Goal: Task Accomplishment & Management: Manage account settings

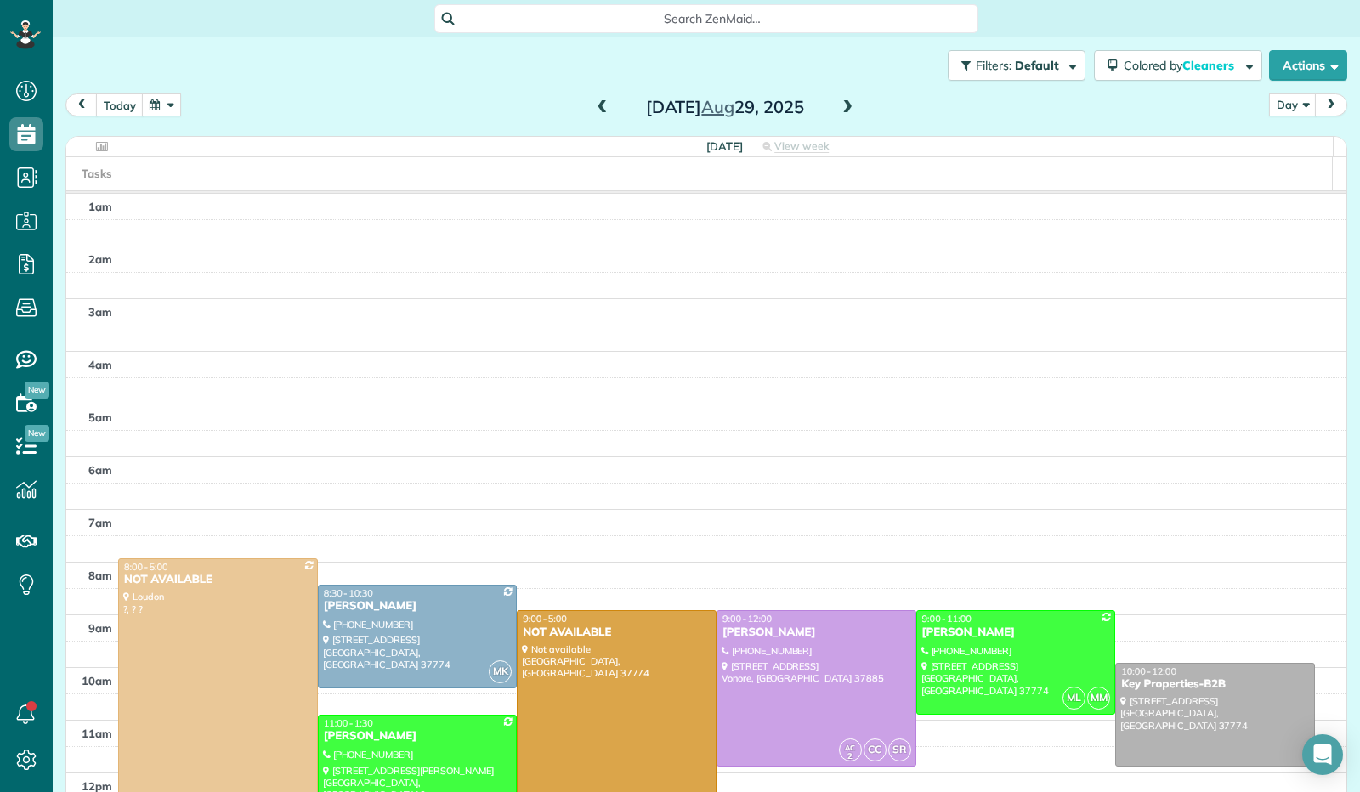
scroll to position [314, 0]
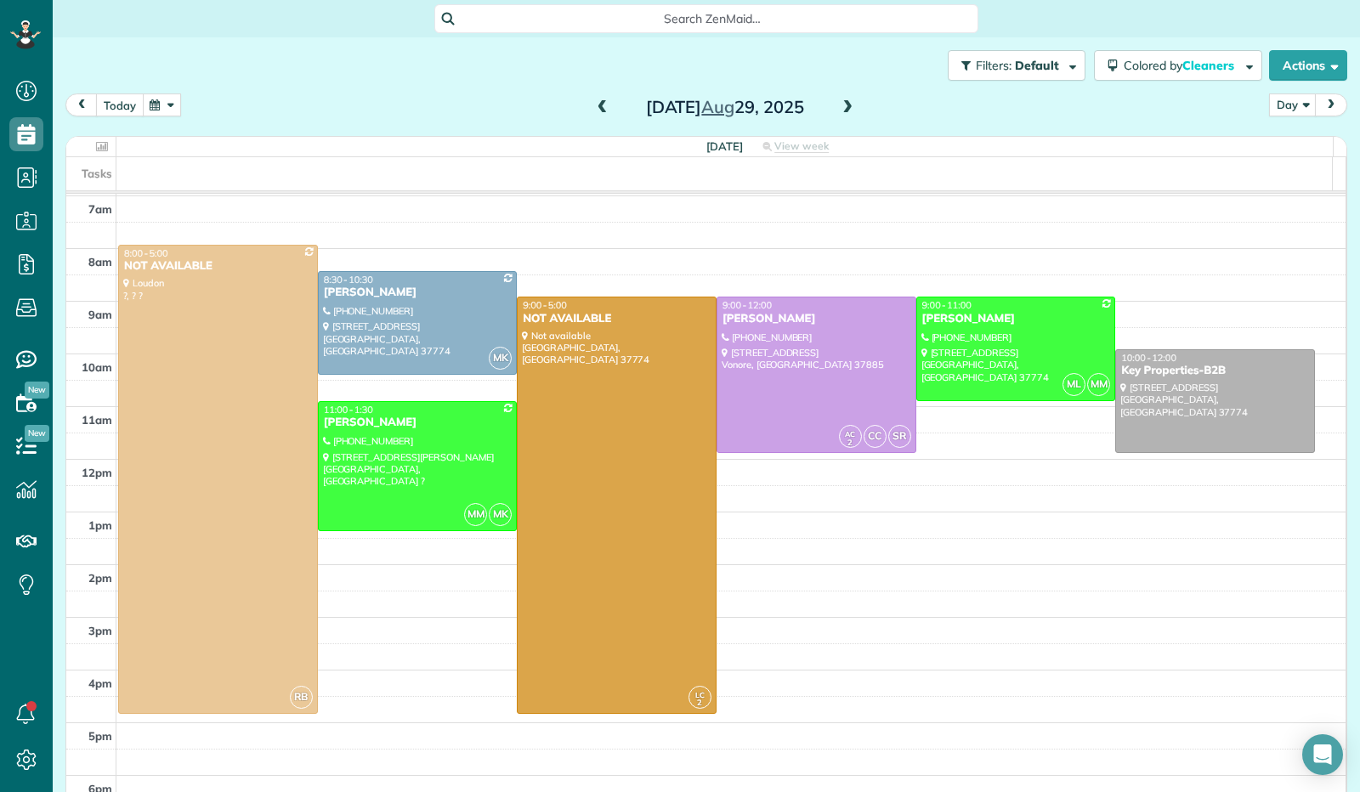
click at [133, 103] on button "today" at bounding box center [120, 104] width 48 height 23
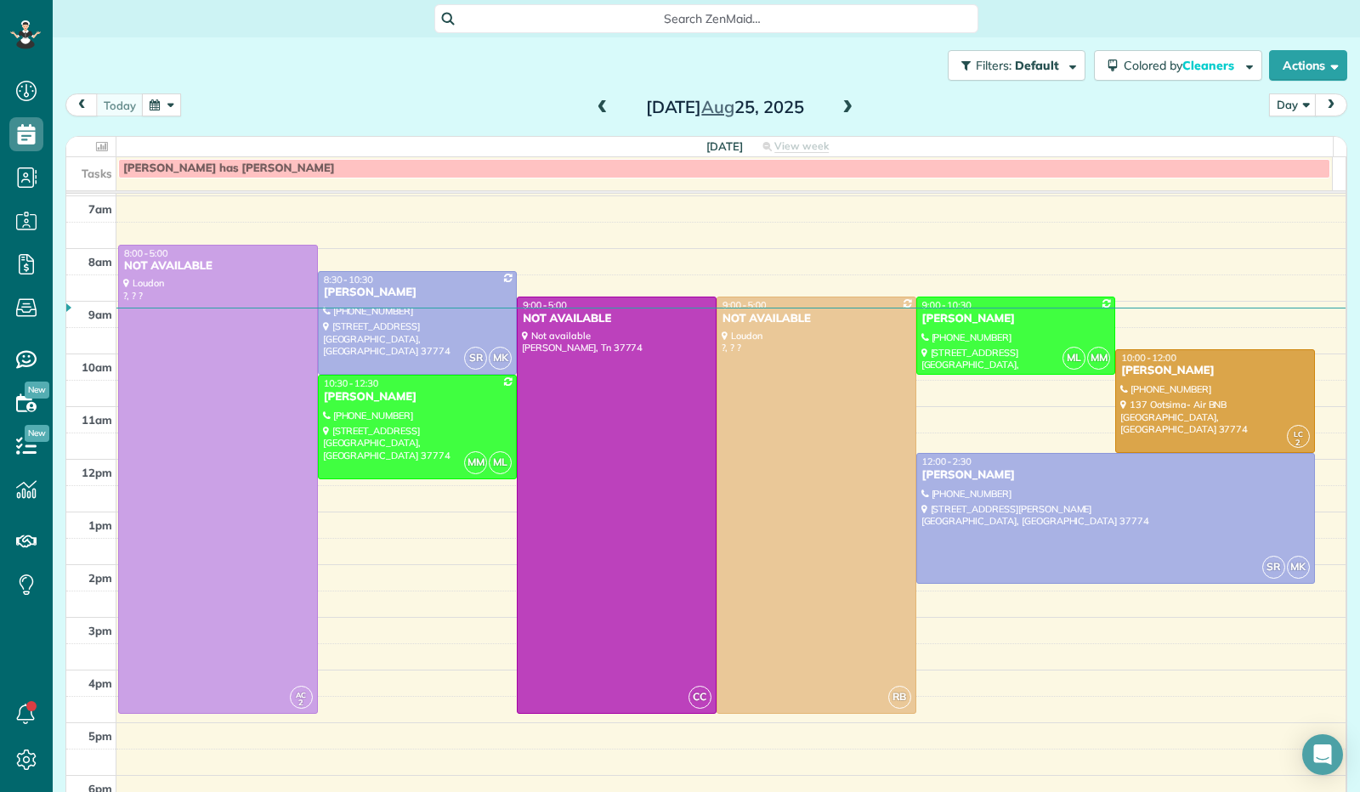
click at [847, 108] on span at bounding box center [847, 107] width 19 height 15
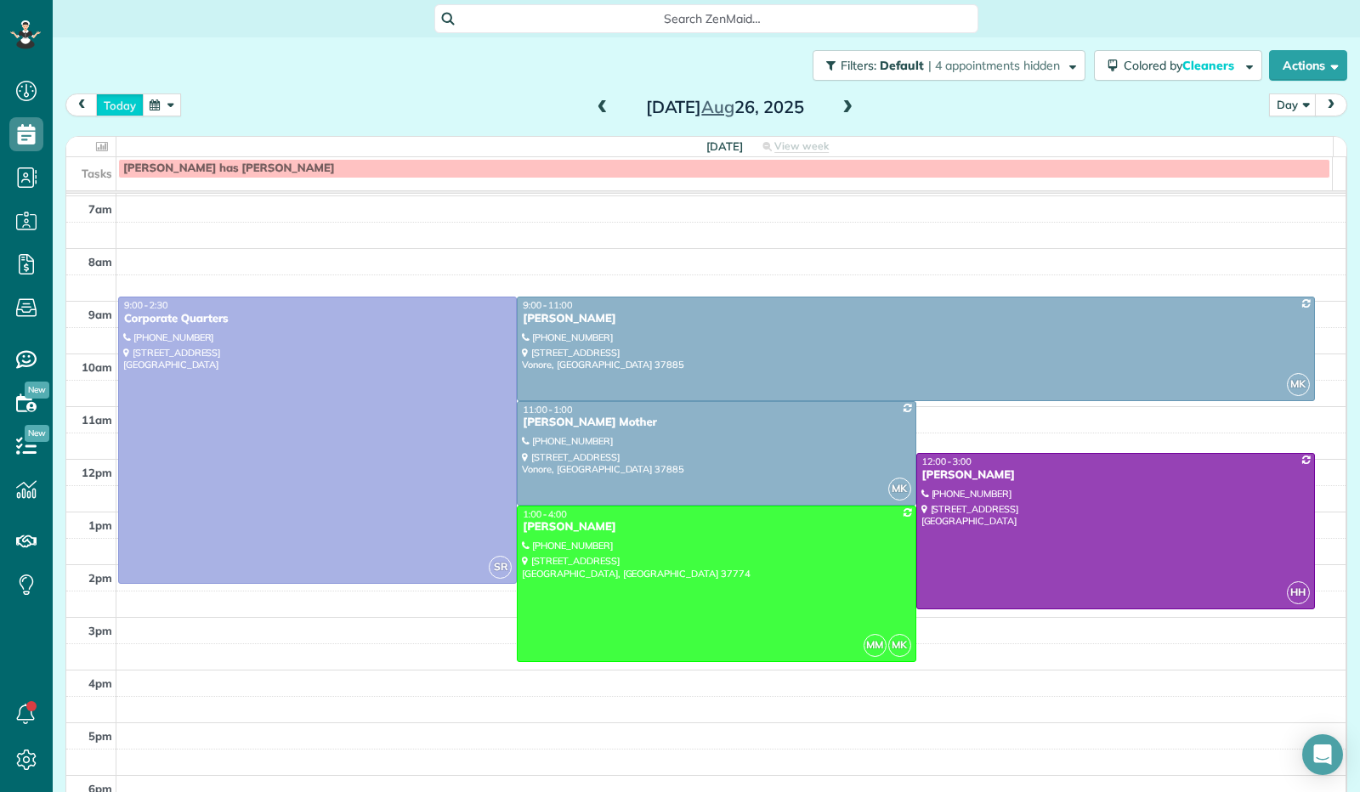
click at [113, 105] on button "today" at bounding box center [120, 104] width 48 height 23
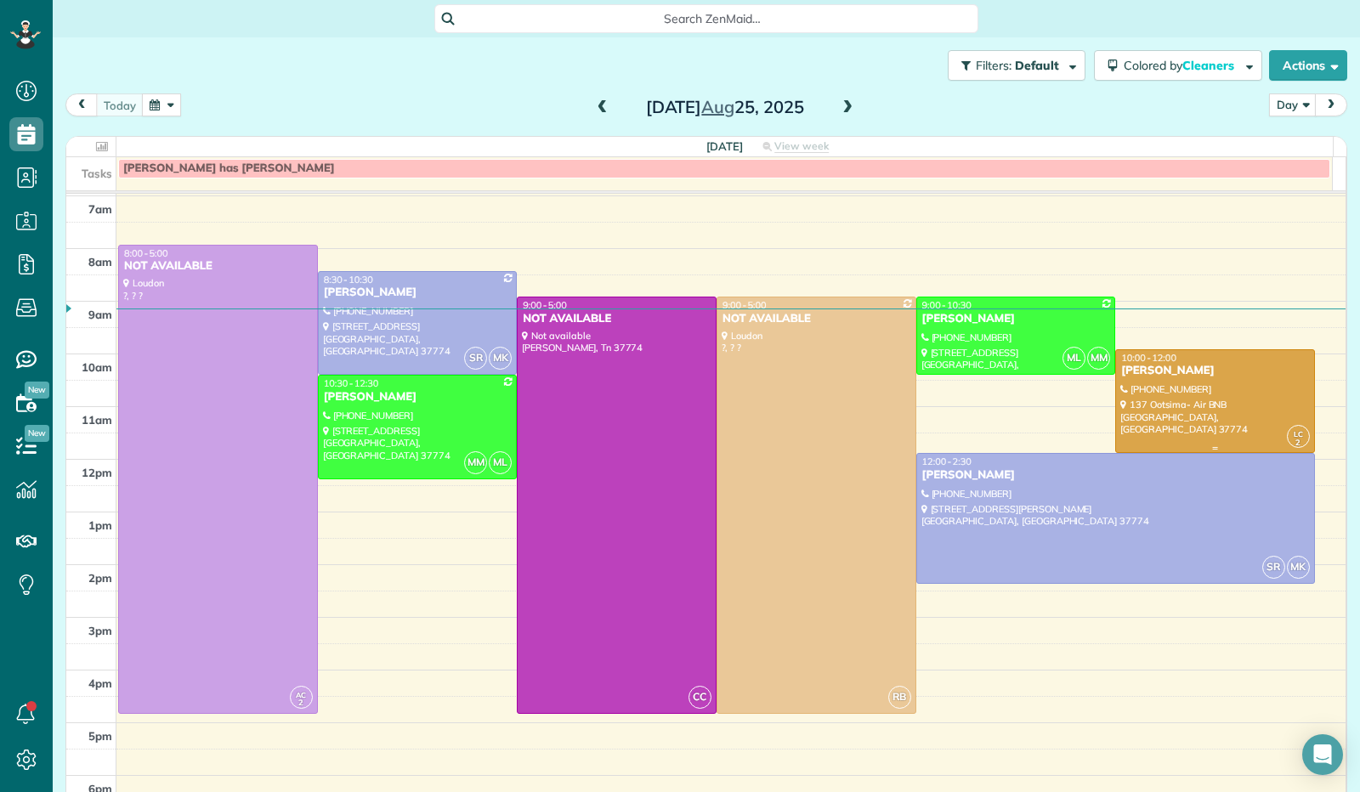
click at [1178, 406] on div at bounding box center [1215, 401] width 198 height 103
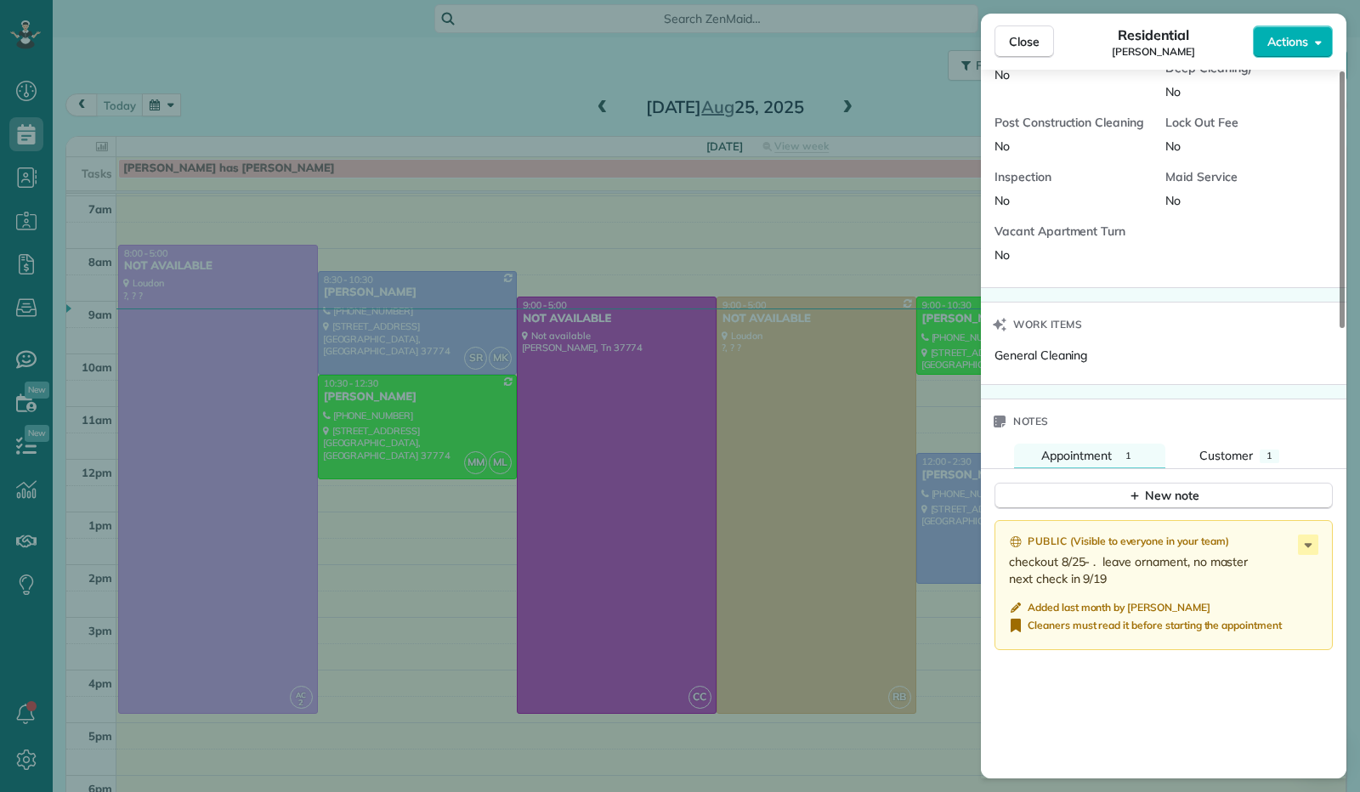
scroll to position [1241, 0]
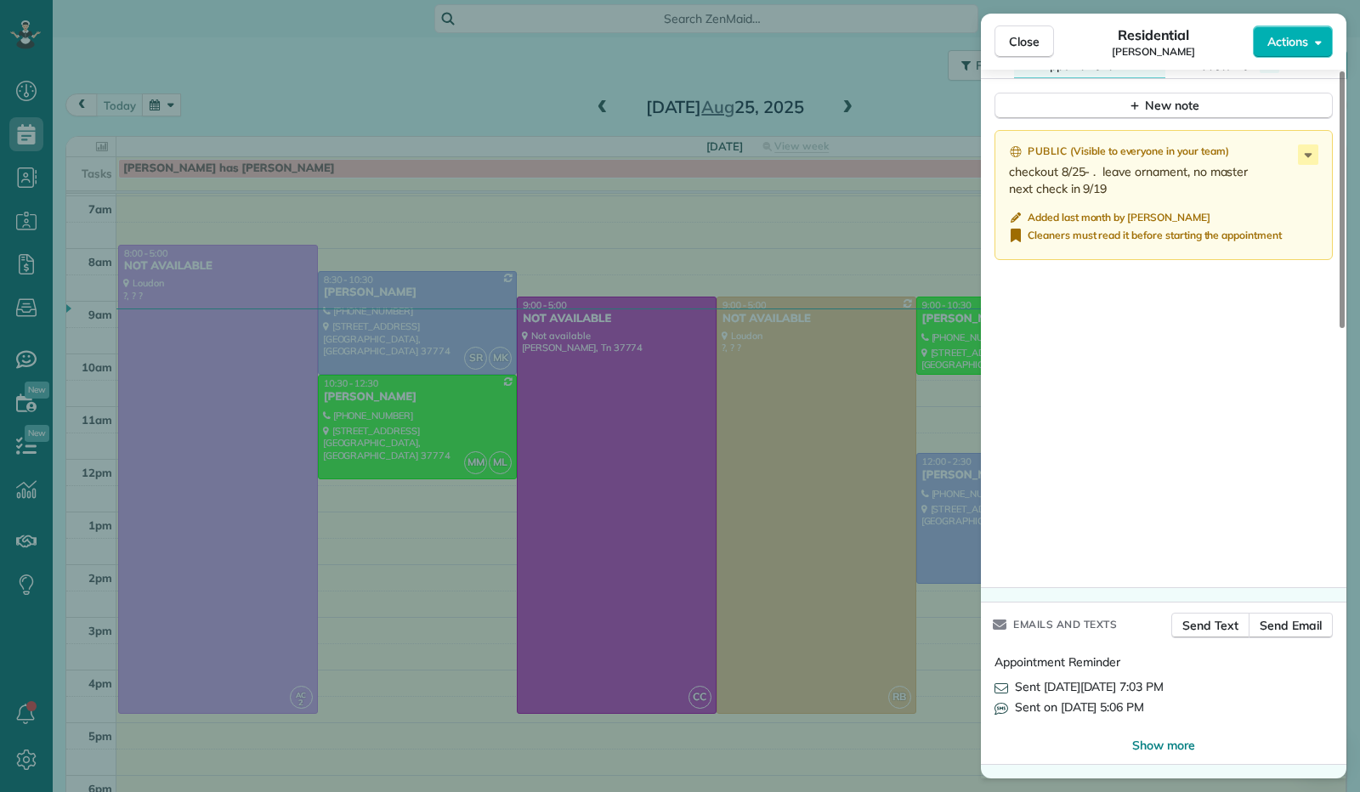
click at [1034, 59] on div "Close Residential [PERSON_NAME] Actions" at bounding box center [1163, 42] width 365 height 56
click at [1028, 47] on span "Close" at bounding box center [1024, 41] width 31 height 17
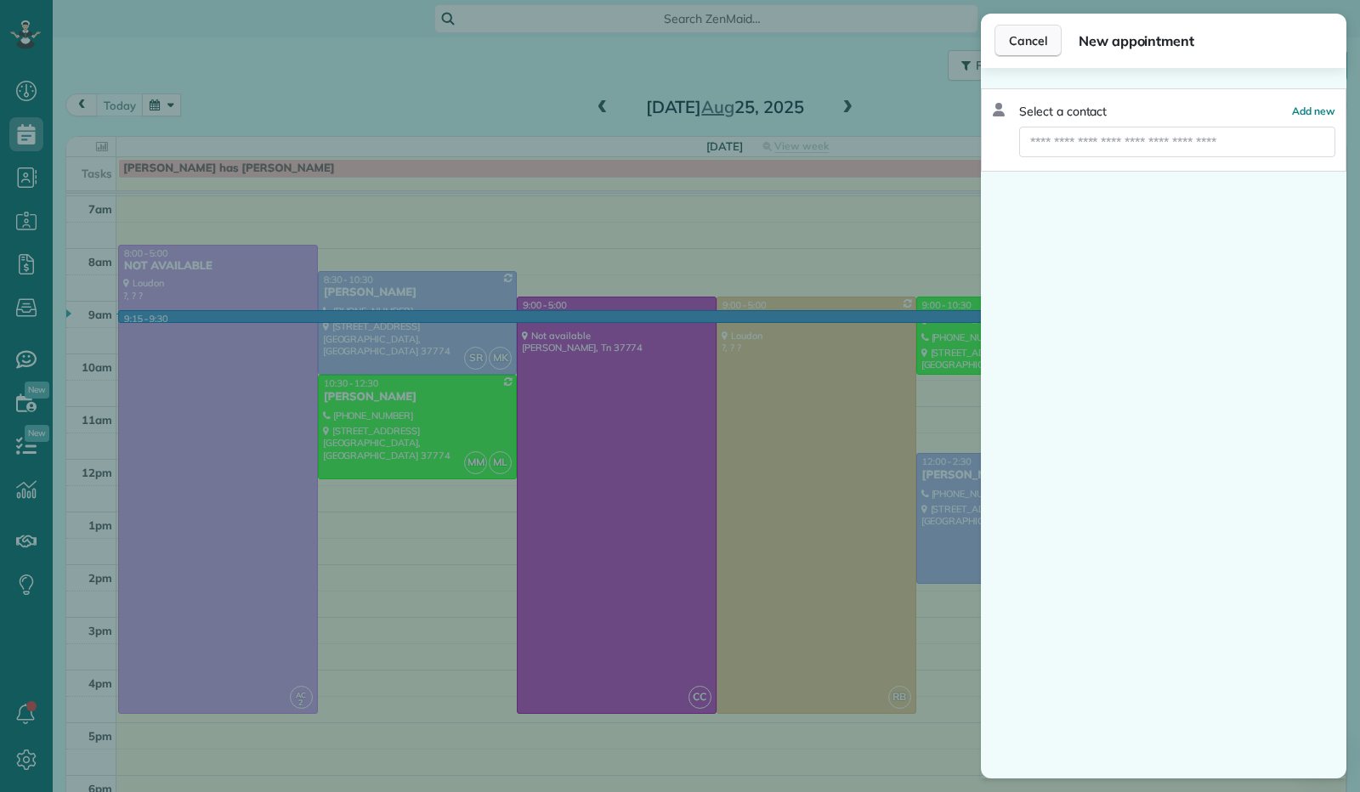
click at [1018, 54] on button "Cancel" at bounding box center [1027, 41] width 67 height 32
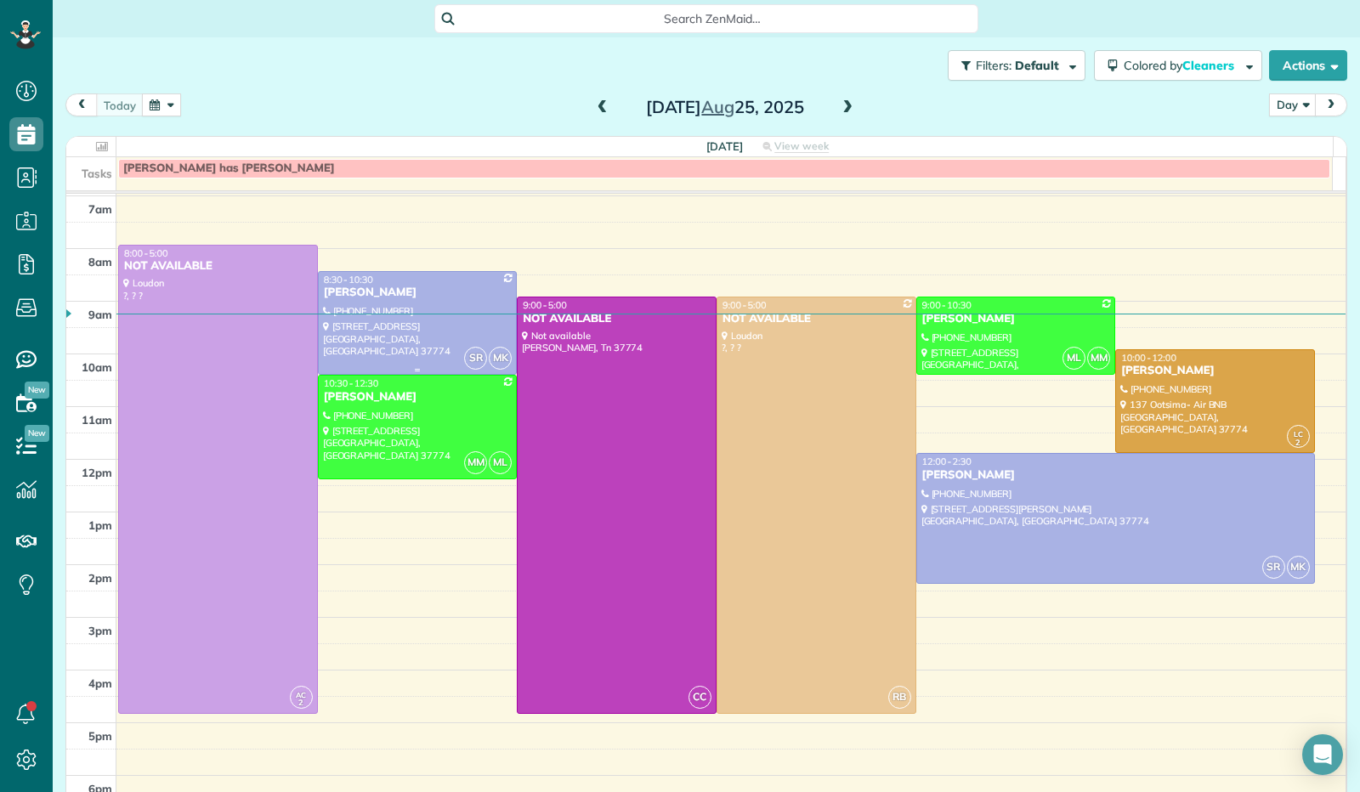
click at [451, 292] on div "[PERSON_NAME]" at bounding box center [418, 293] width 190 height 14
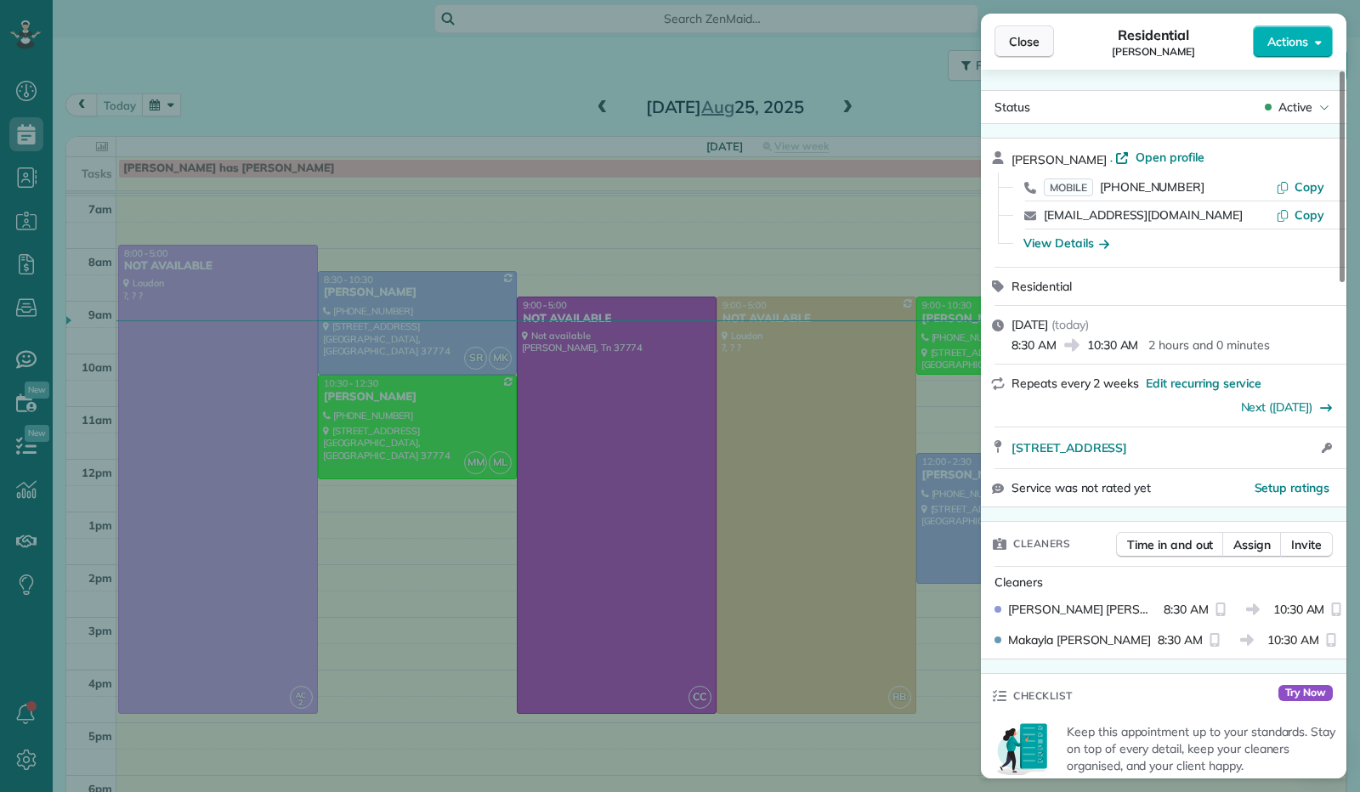
click at [1023, 42] on span "Close" at bounding box center [1024, 41] width 31 height 17
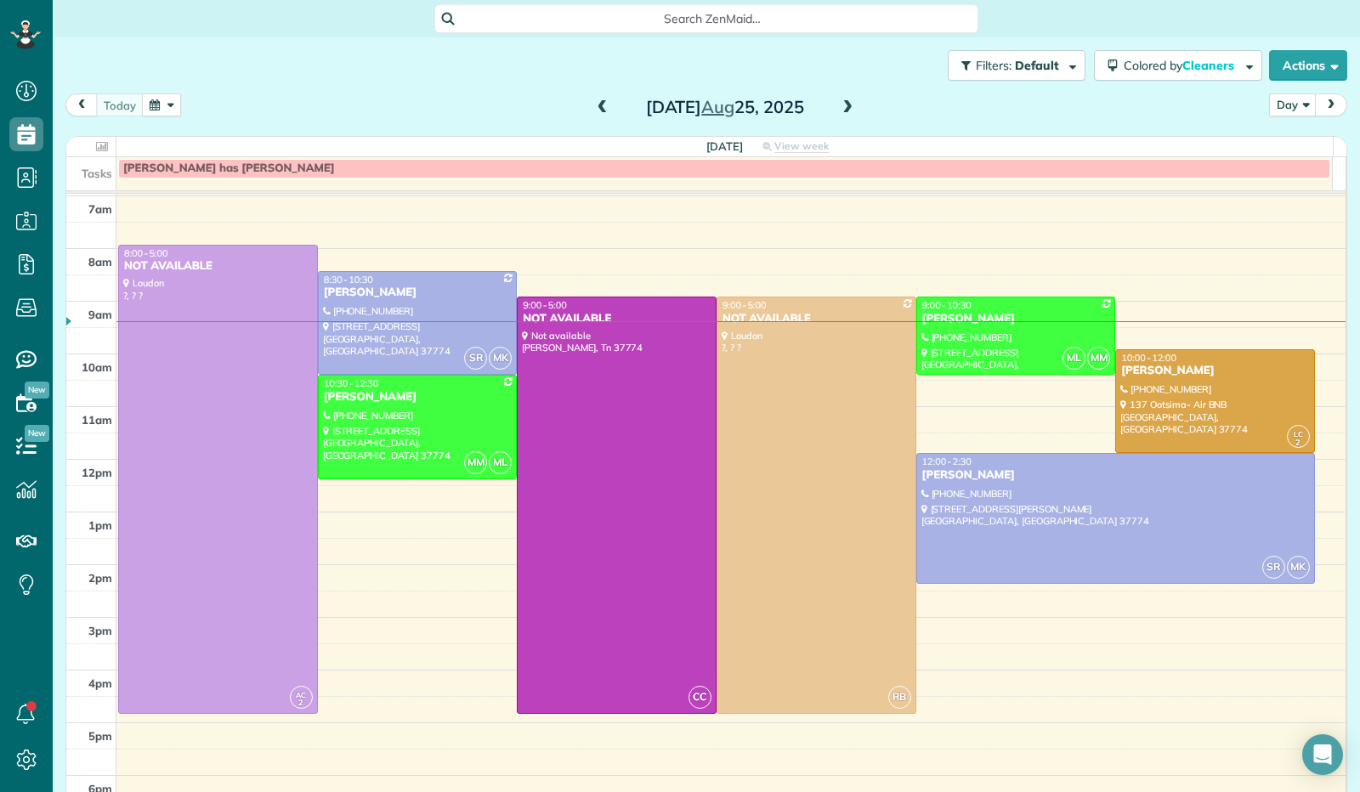
click at [840, 109] on span at bounding box center [847, 107] width 19 height 15
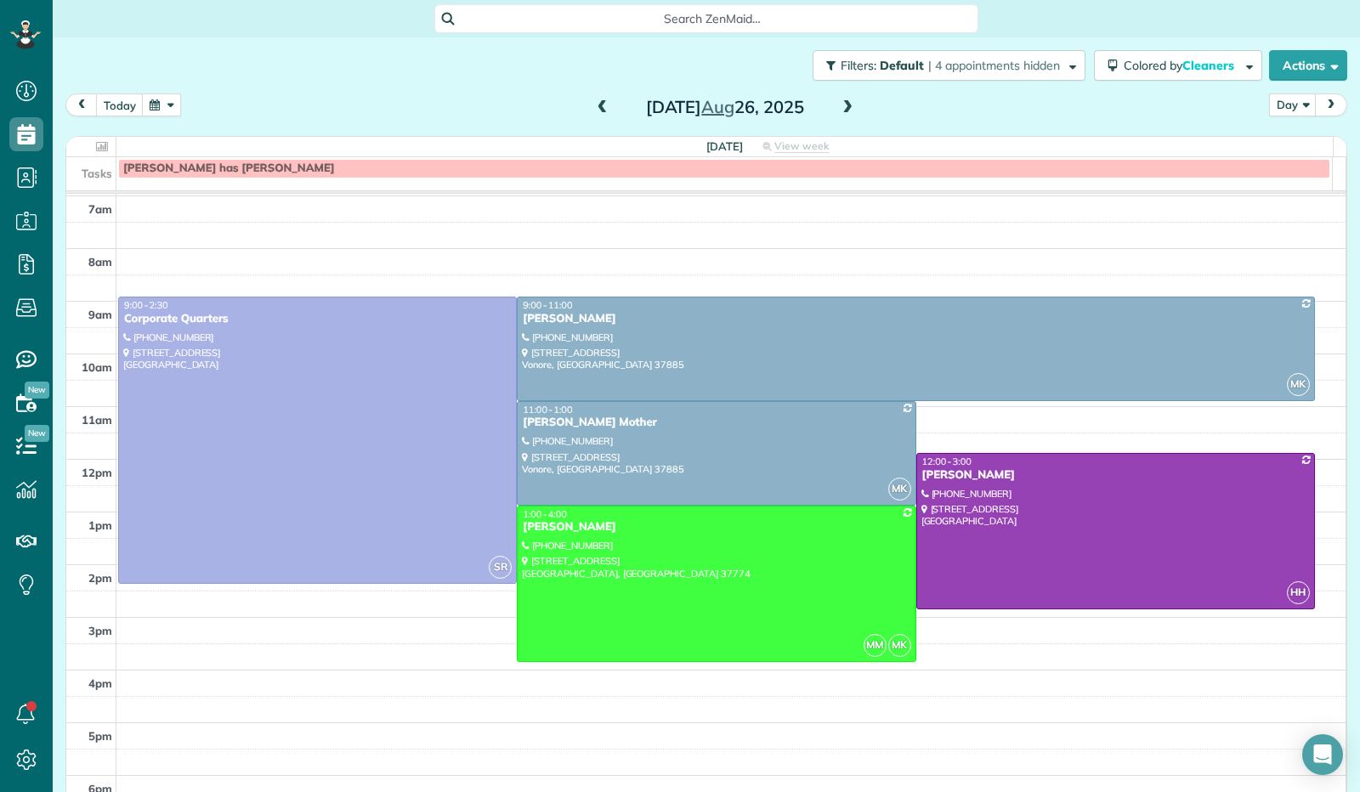
click at [840, 111] on span at bounding box center [847, 107] width 19 height 15
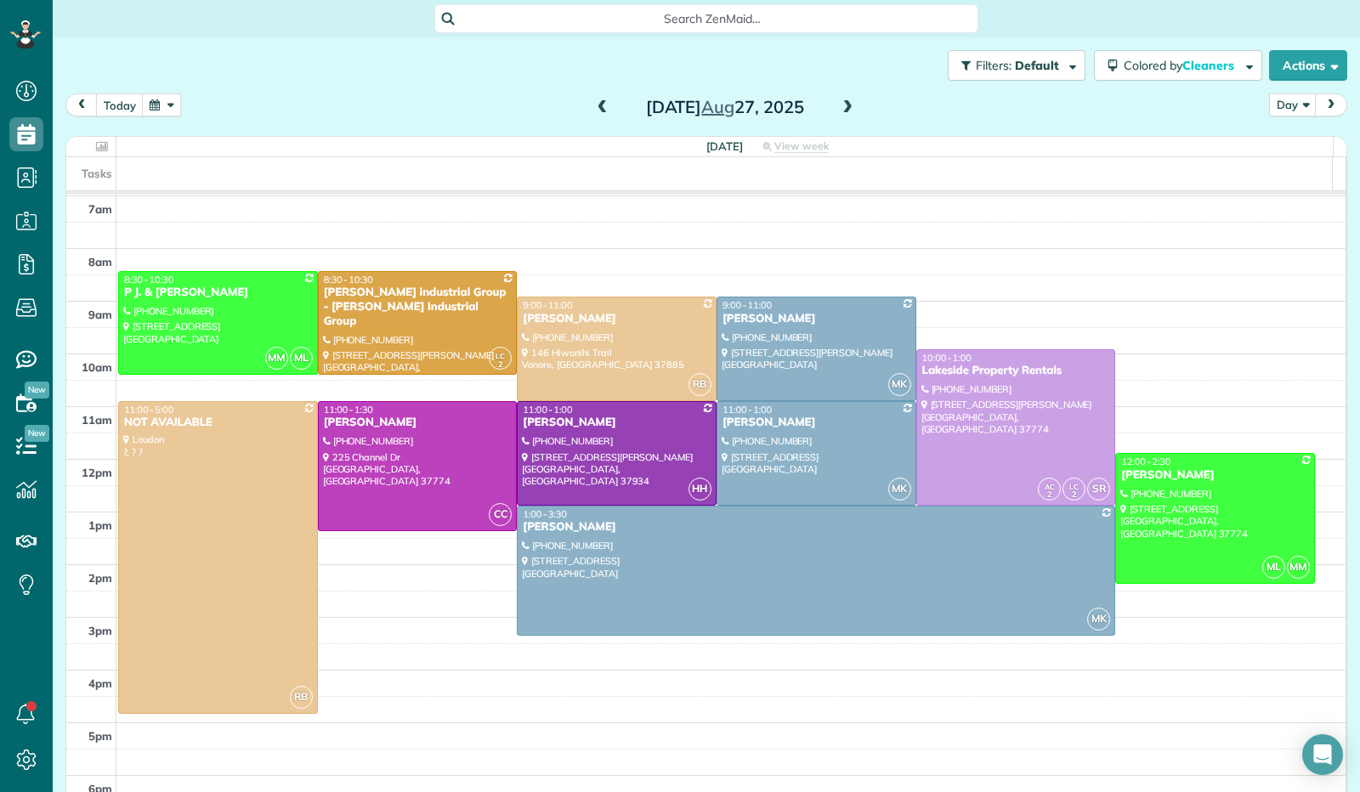
click at [841, 102] on span at bounding box center [847, 107] width 19 height 15
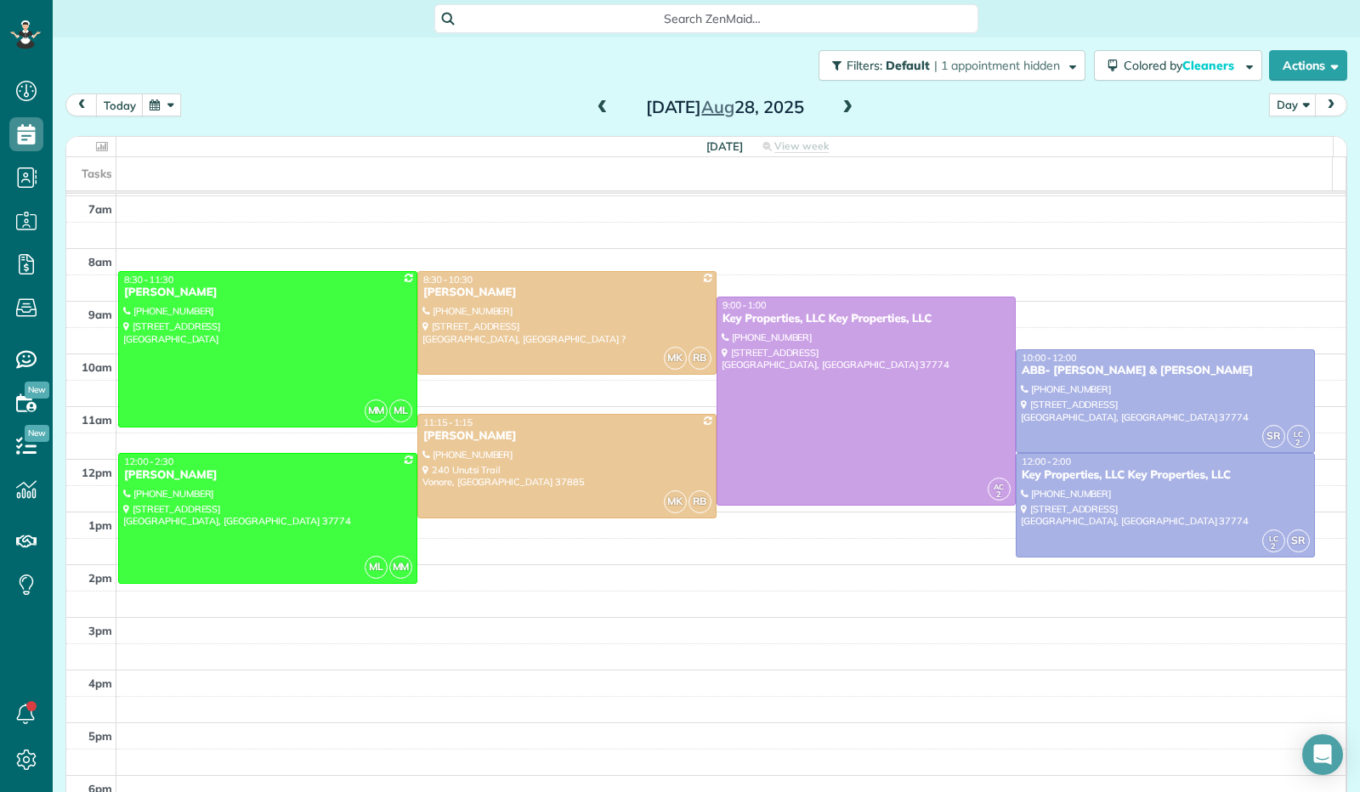
click at [839, 106] on span at bounding box center [847, 107] width 19 height 15
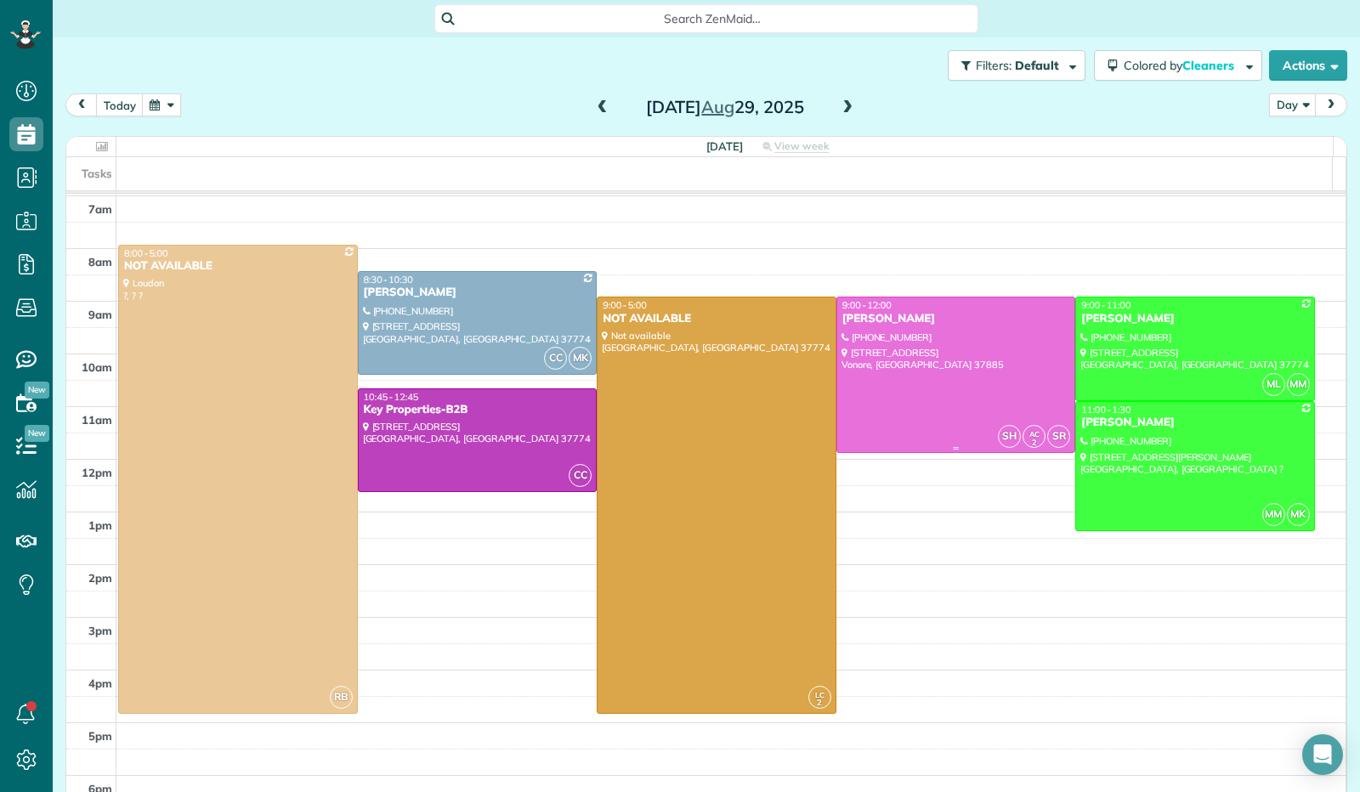
click at [995, 382] on div at bounding box center [956, 374] width 238 height 155
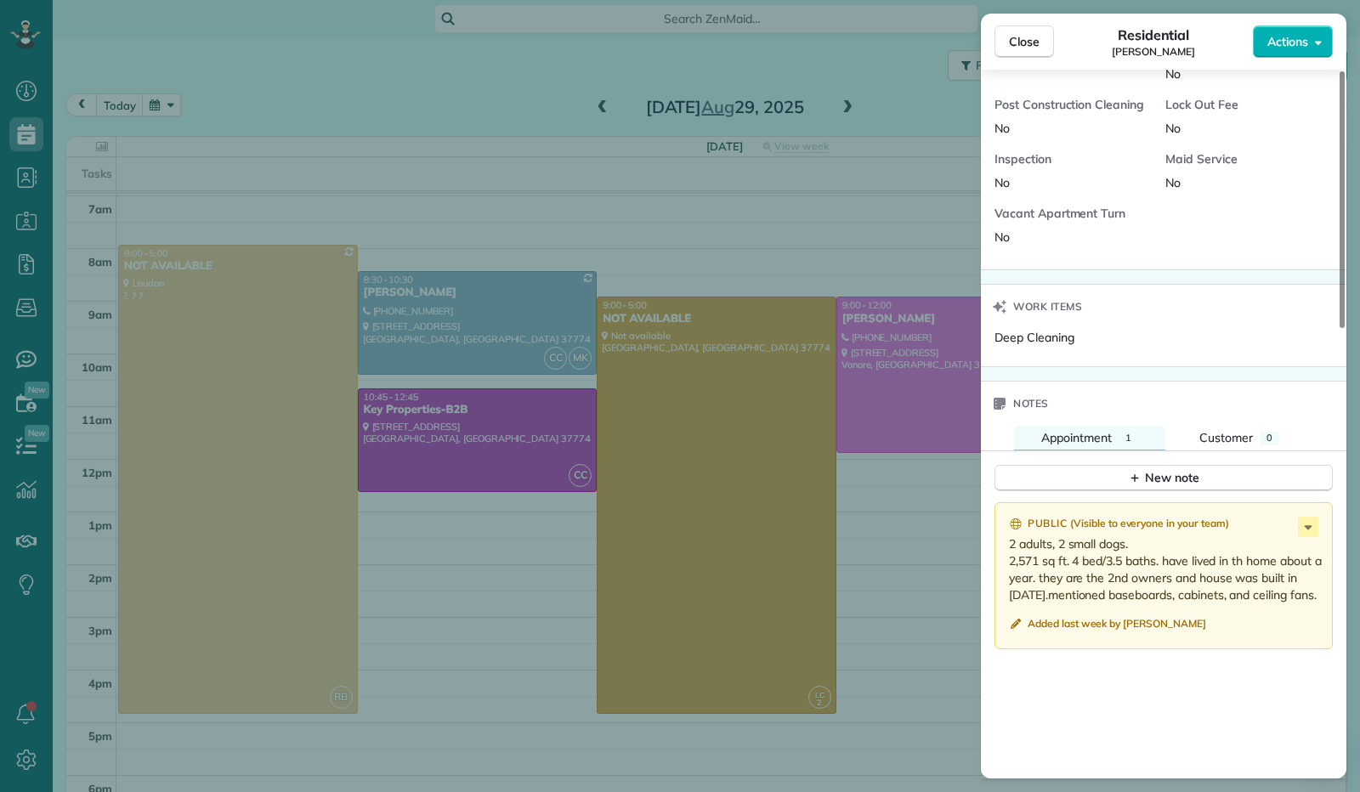
scroll to position [1192, 0]
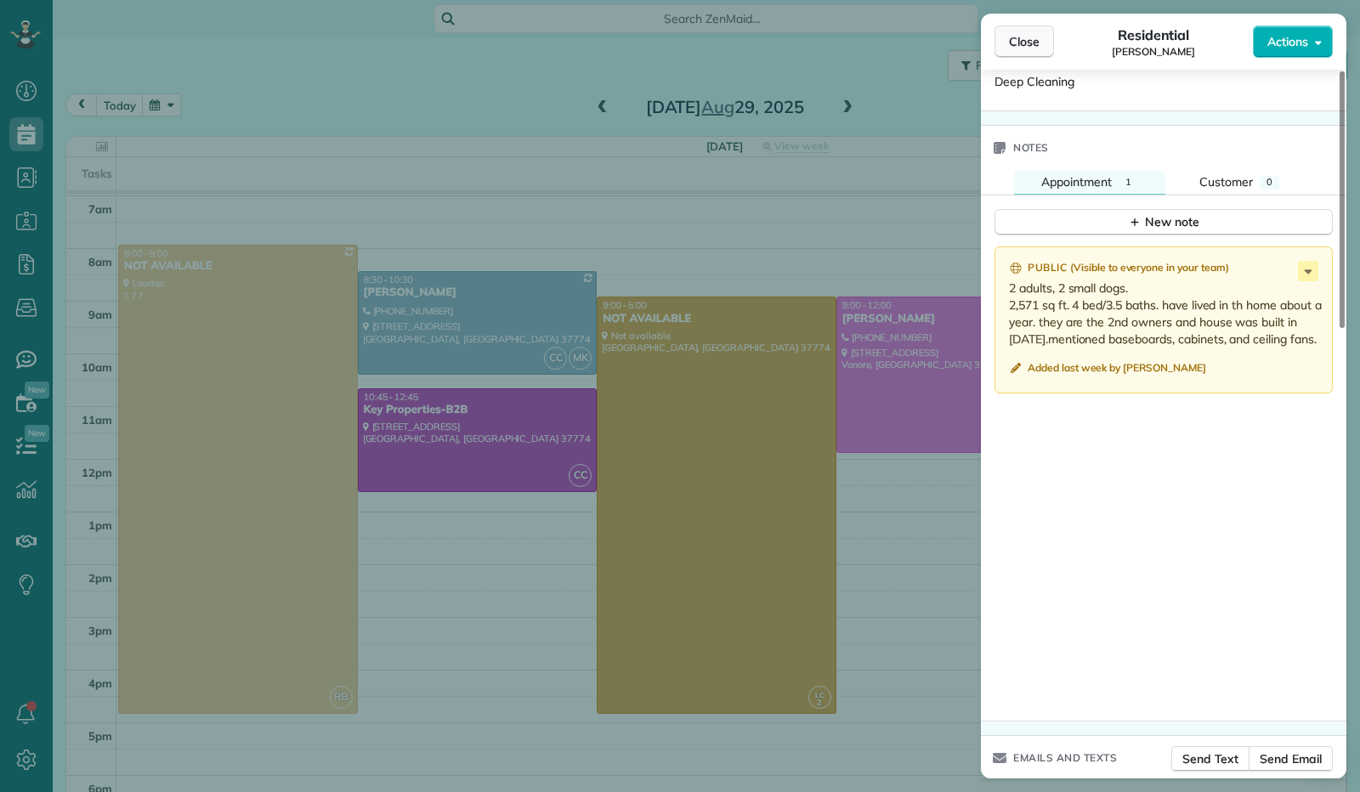
click at [1010, 38] on span "Close" at bounding box center [1024, 41] width 31 height 17
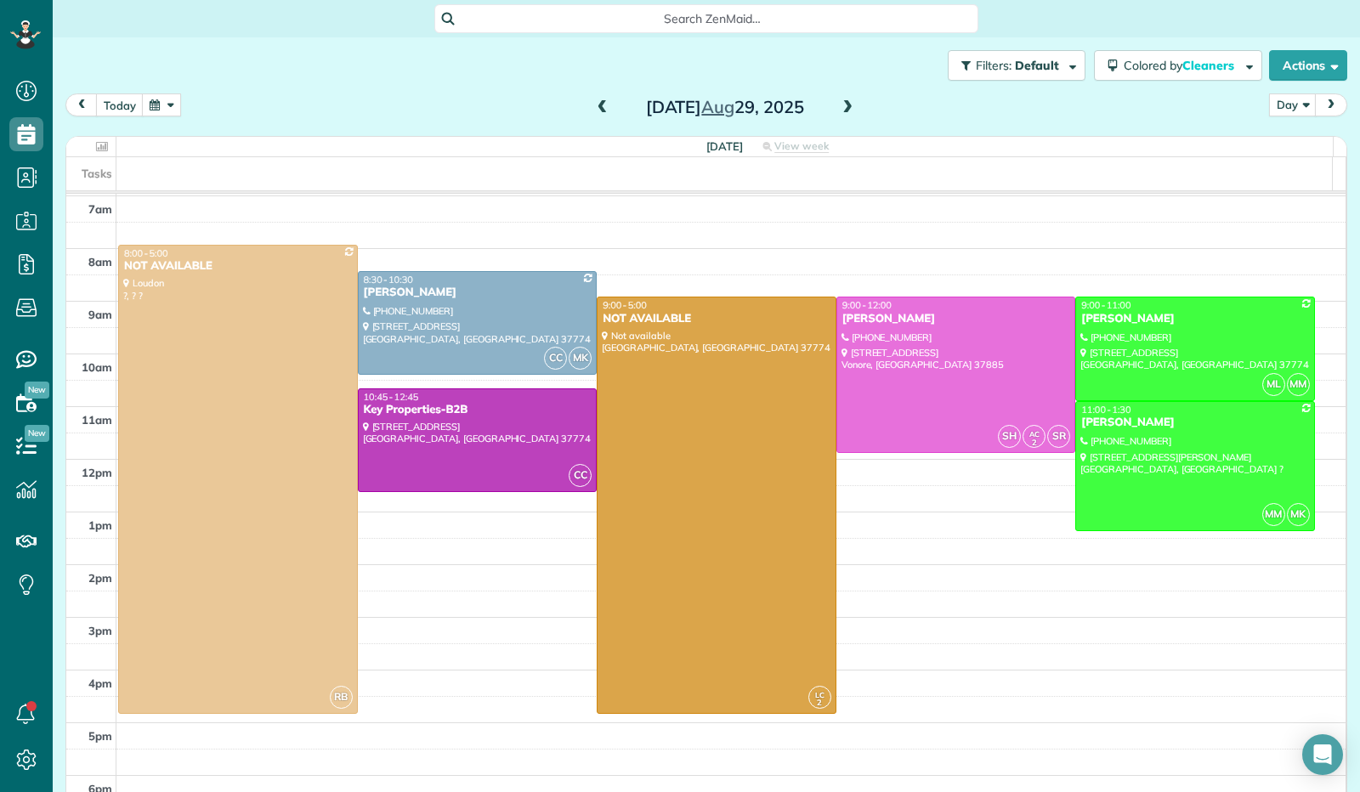
click at [842, 107] on span at bounding box center [847, 107] width 19 height 15
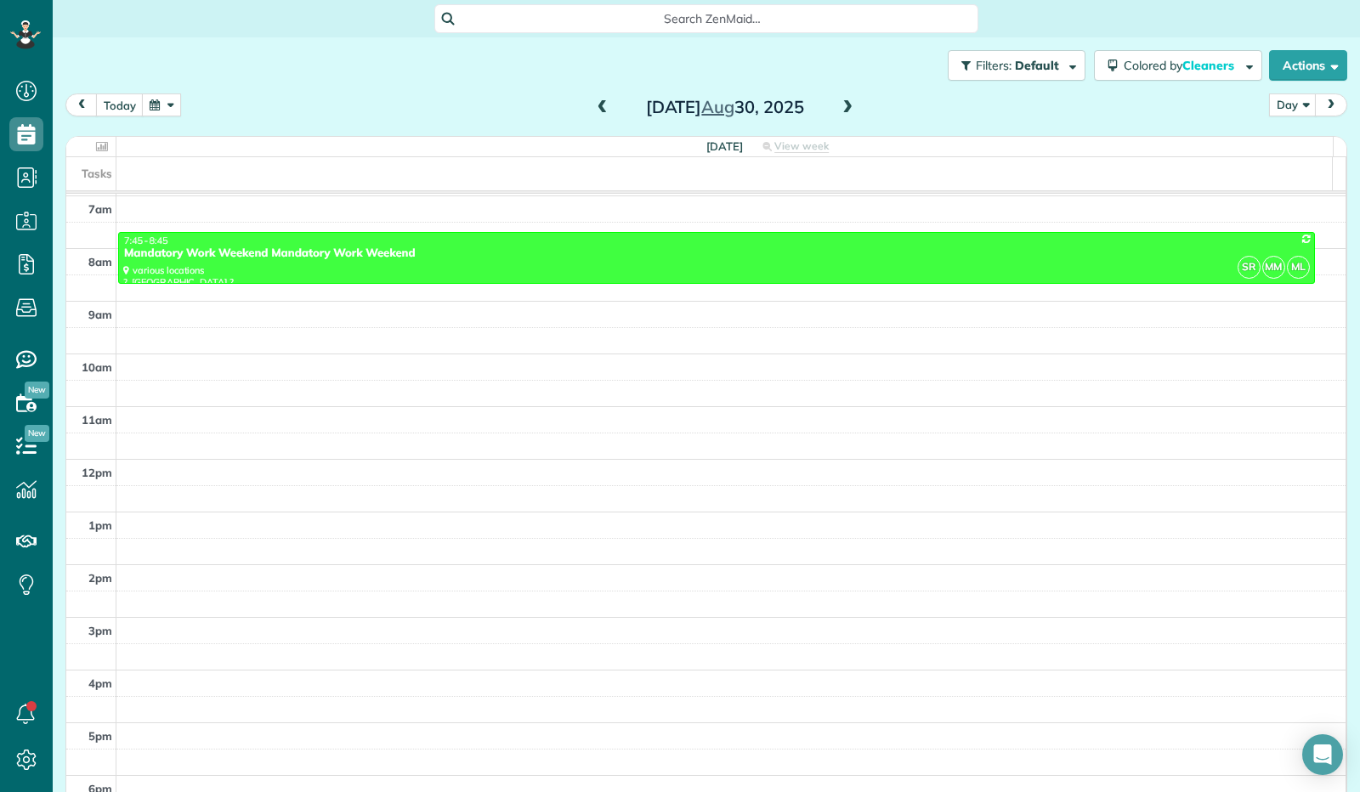
click at [842, 106] on span at bounding box center [847, 107] width 19 height 15
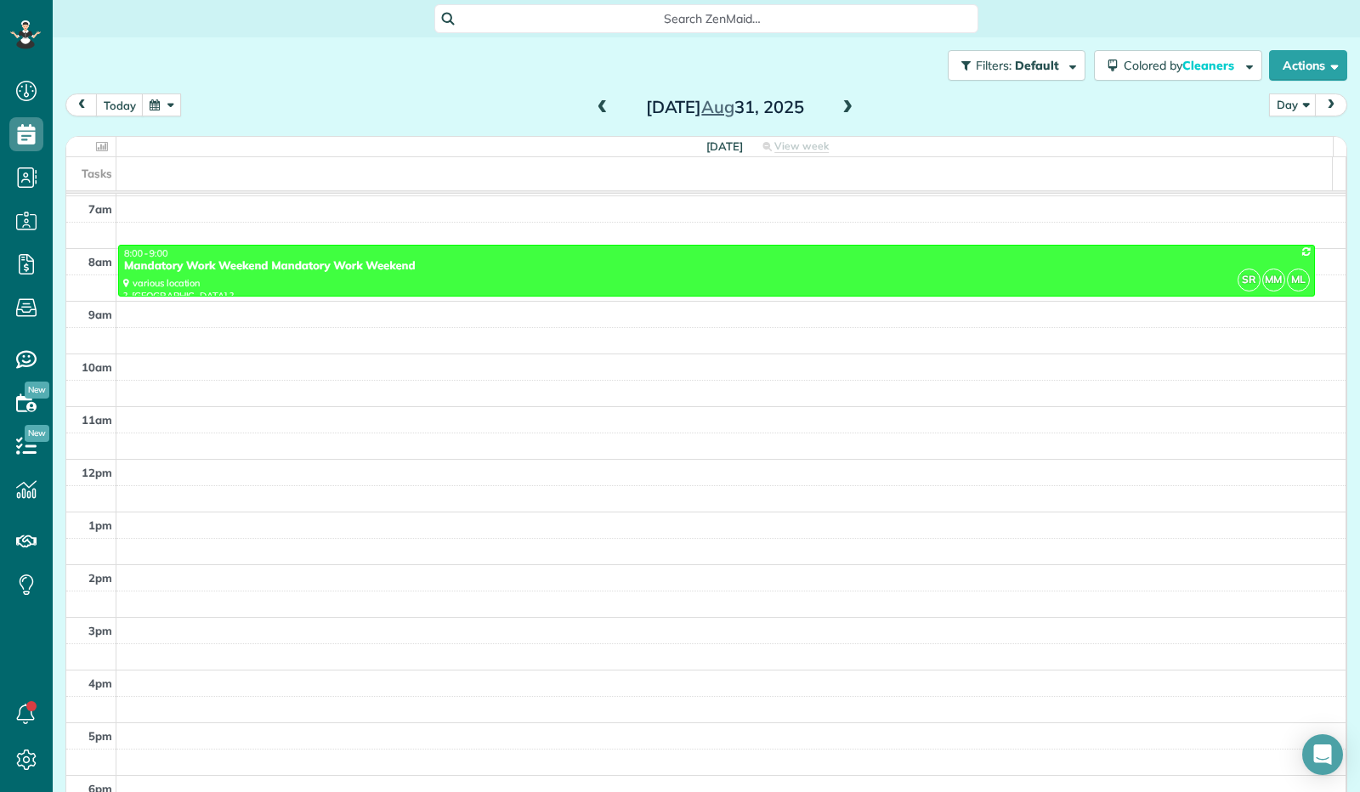
click at [842, 106] on span at bounding box center [847, 107] width 19 height 15
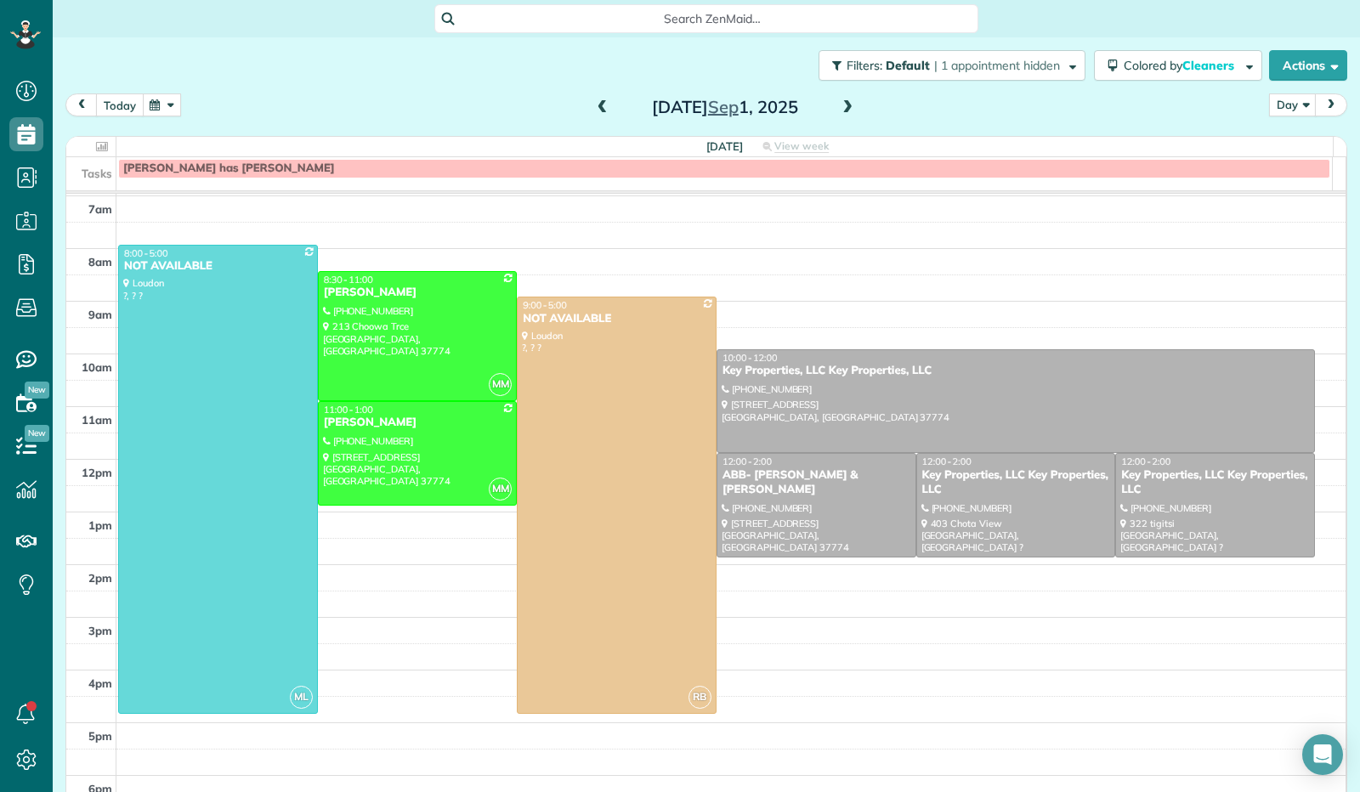
click at [131, 100] on button "today" at bounding box center [120, 104] width 48 height 23
